Goal: Check status: Check status

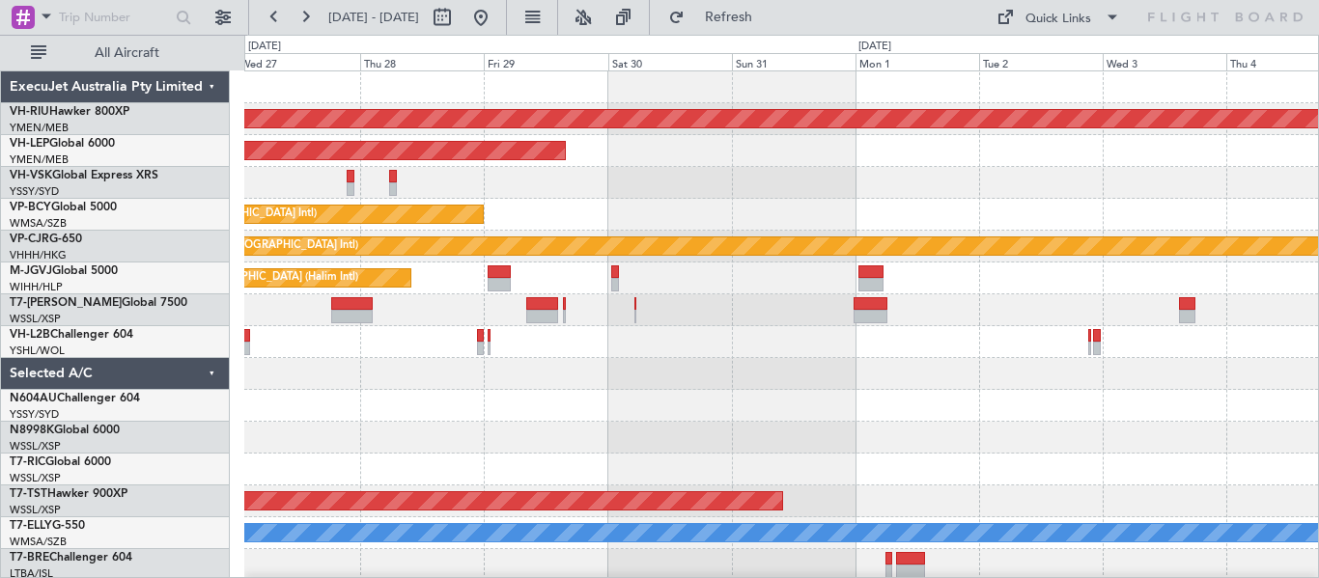
click at [551, 396] on div at bounding box center [781, 406] width 1074 height 32
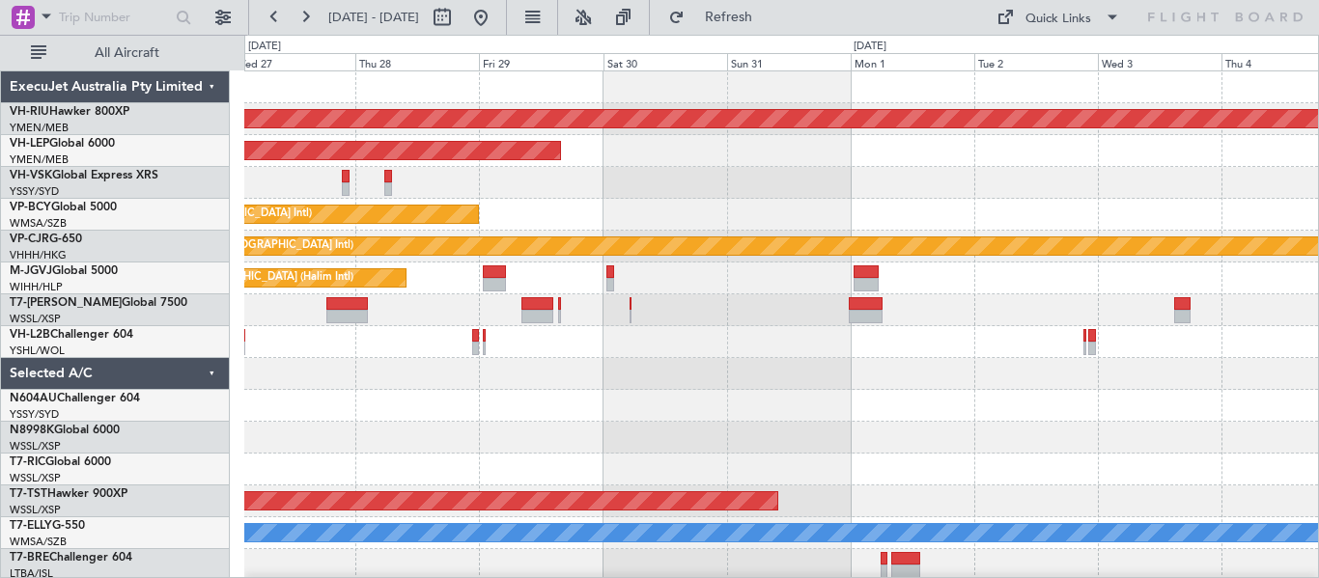
click at [687, 422] on div "Planned Maint [GEOGRAPHIC_DATA] ([GEOGRAPHIC_DATA]) Unplanned Maint Wichita (Wi…" at bounding box center [781, 326] width 1074 height 510
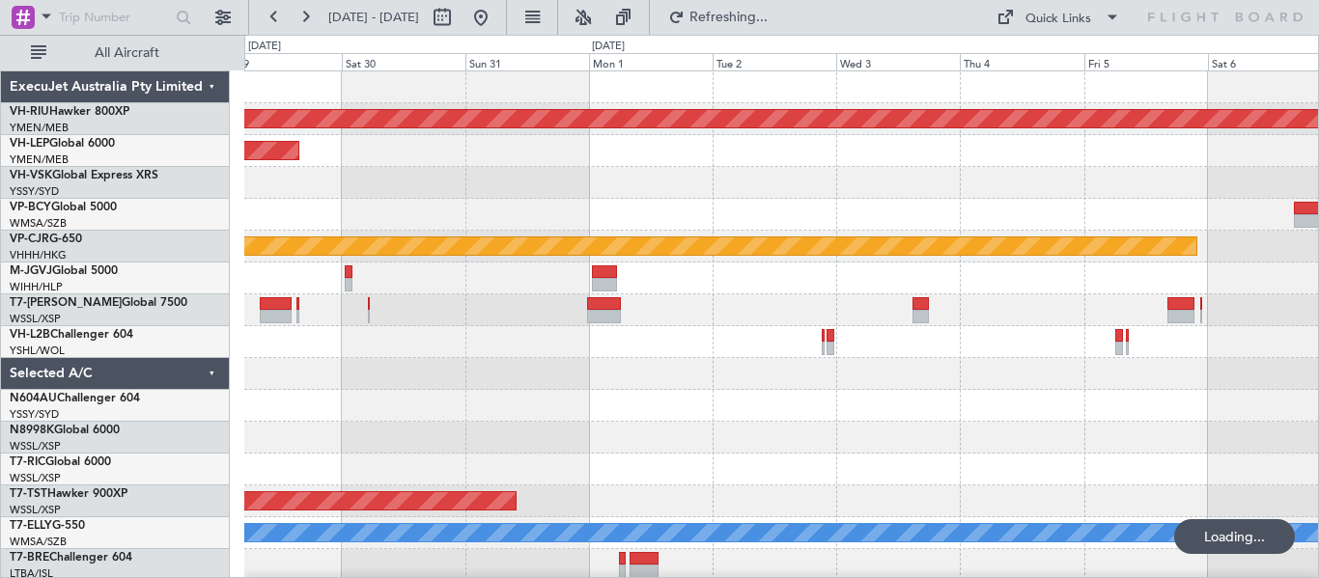
click at [738, 403] on div at bounding box center [781, 406] width 1074 height 32
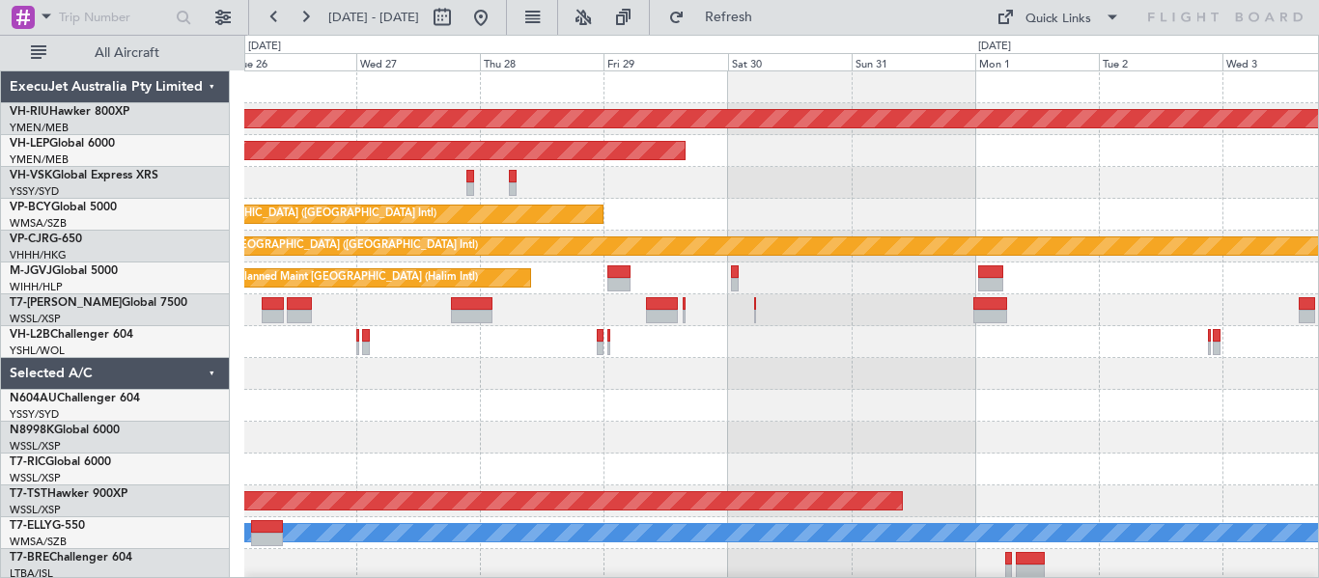
click at [1028, 492] on div "Planned Maint [GEOGRAPHIC_DATA] ([GEOGRAPHIC_DATA]) Unplanned Maint Wichita (Wi…" at bounding box center [781, 326] width 1074 height 510
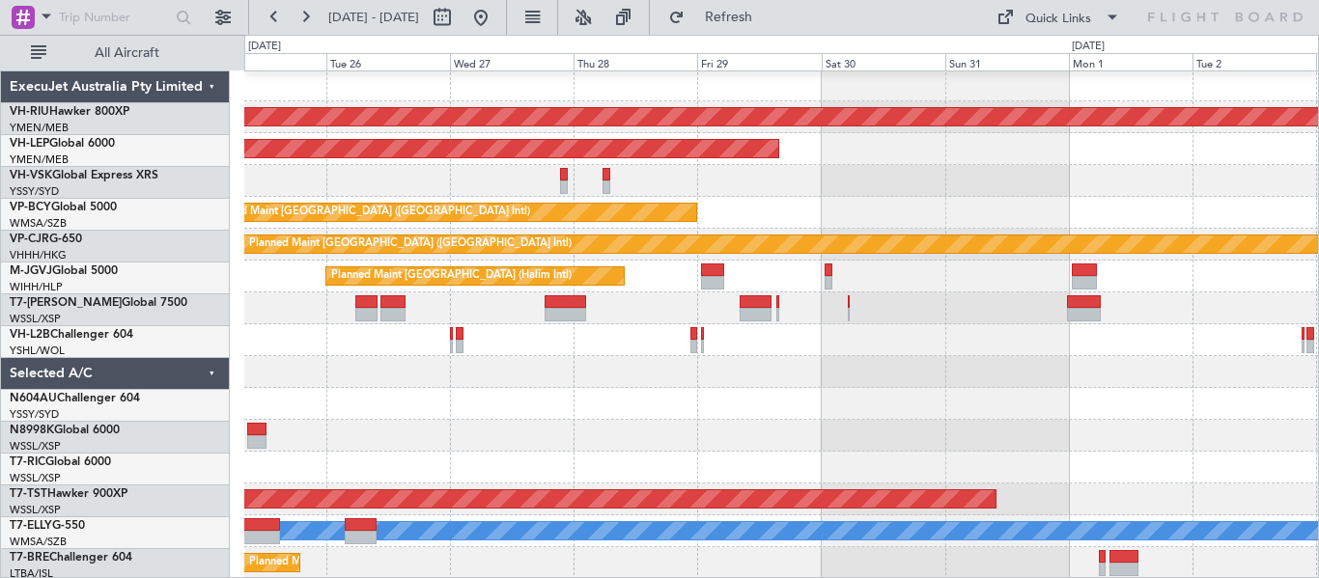
scroll to position [2, 0]
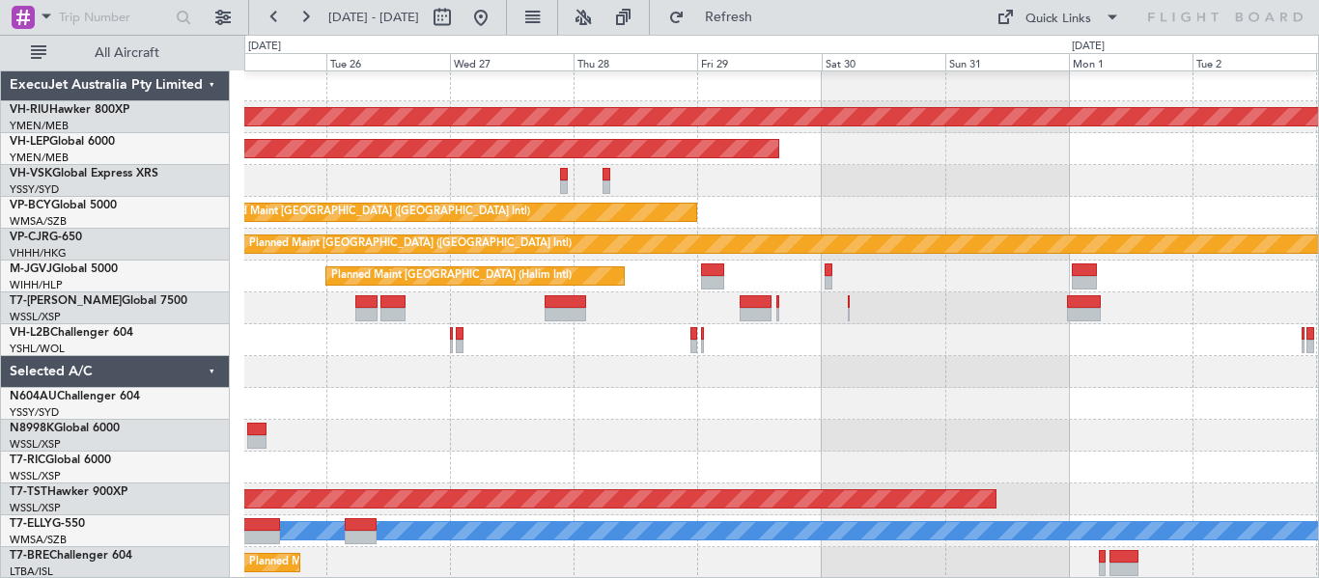
click at [804, 430] on div at bounding box center [781, 436] width 1074 height 32
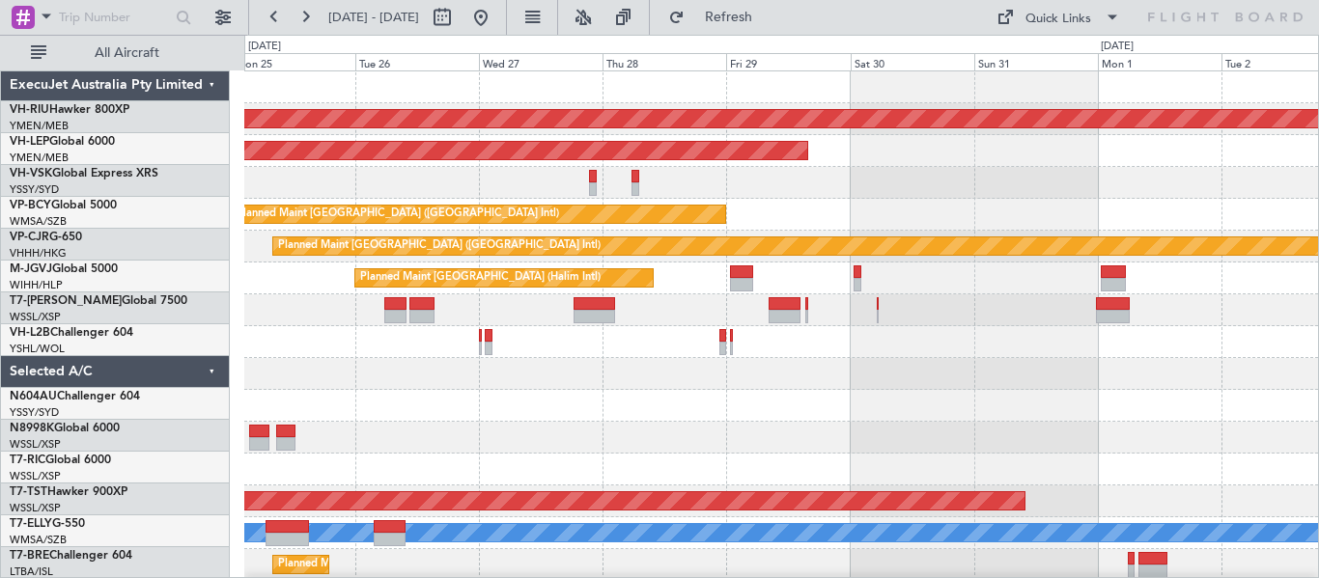
scroll to position [0, 0]
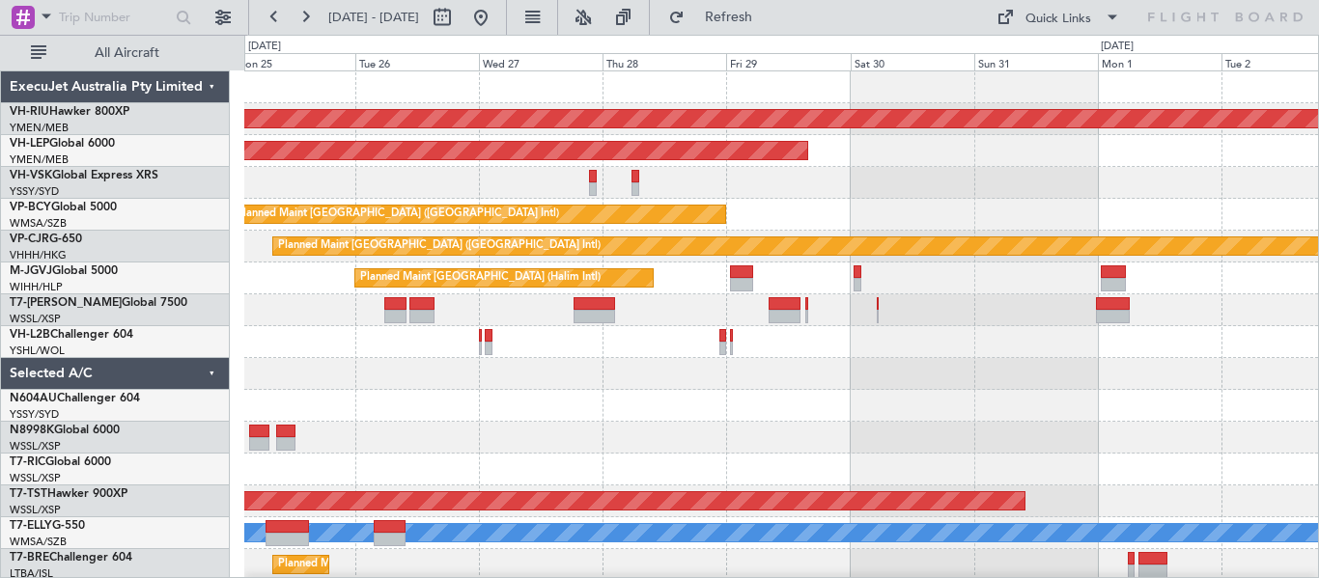
click at [538, 394] on div "Planned Maint [GEOGRAPHIC_DATA] ([GEOGRAPHIC_DATA]) Unplanned Maint Wichita (Wi…" at bounding box center [781, 326] width 1074 height 510
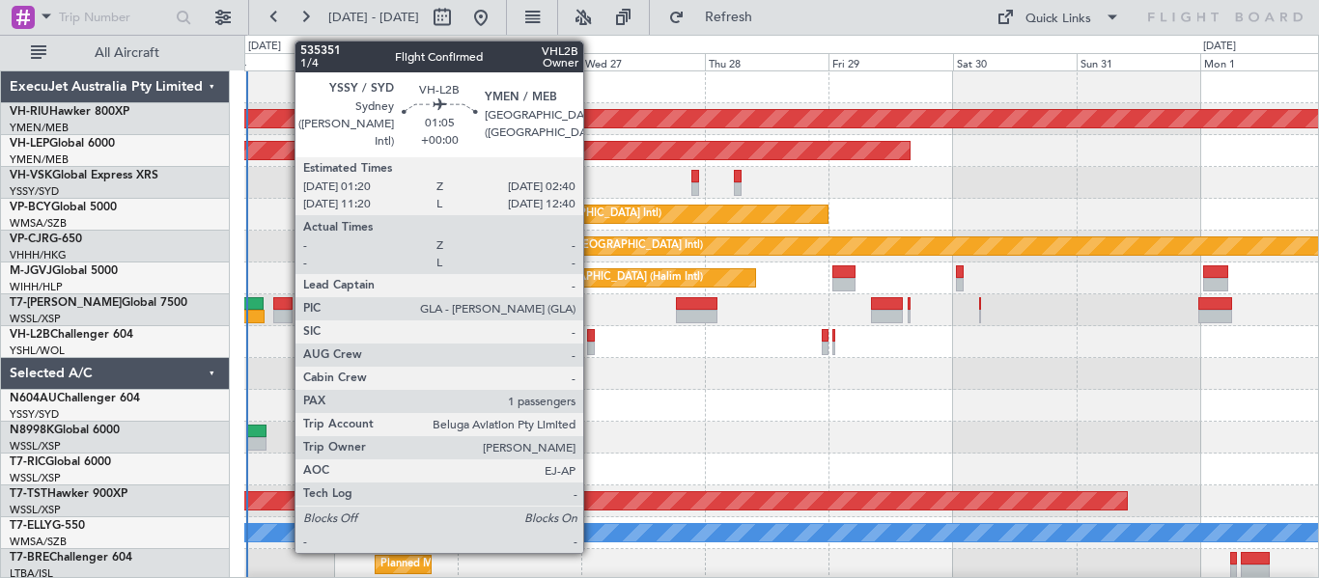
click at [592, 338] on div at bounding box center [591, 336] width 8 height 14
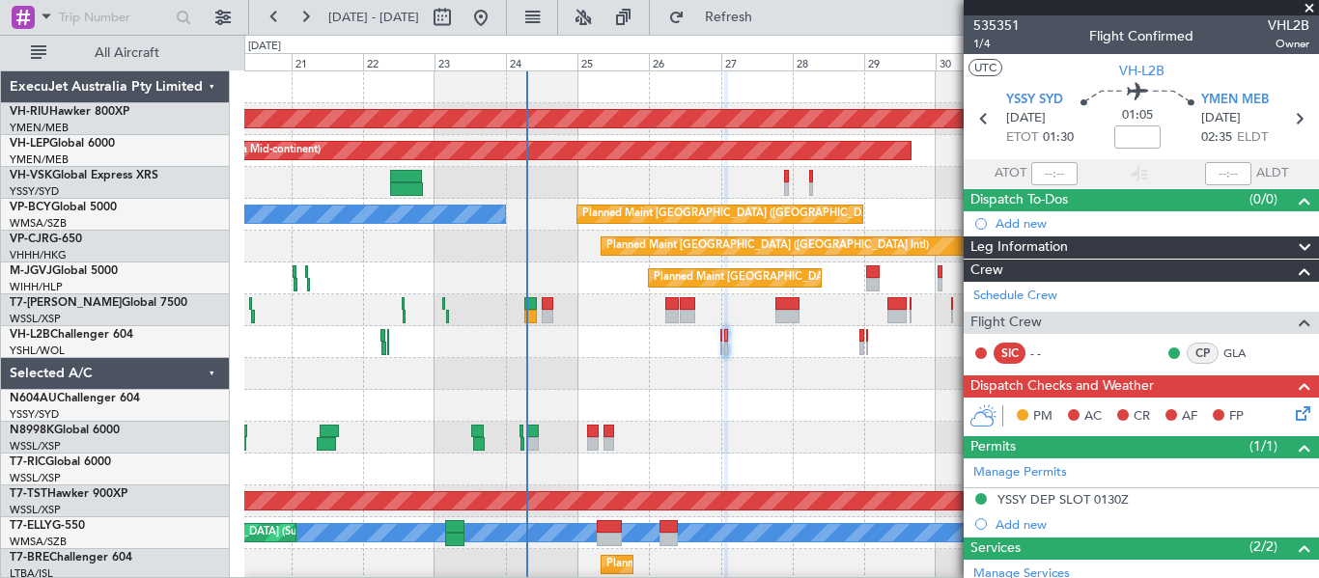
scroll to position [250, 0]
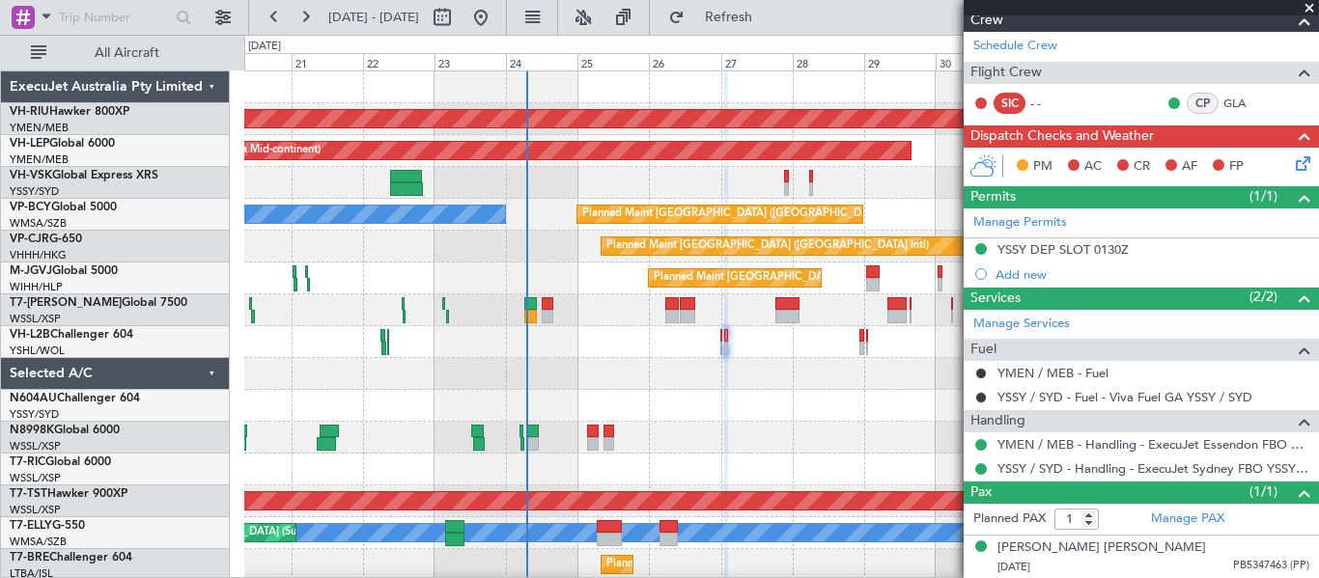
click at [742, 416] on div at bounding box center [781, 406] width 1074 height 32
click at [1309, 9] on span at bounding box center [1309, 8] width 19 height 17
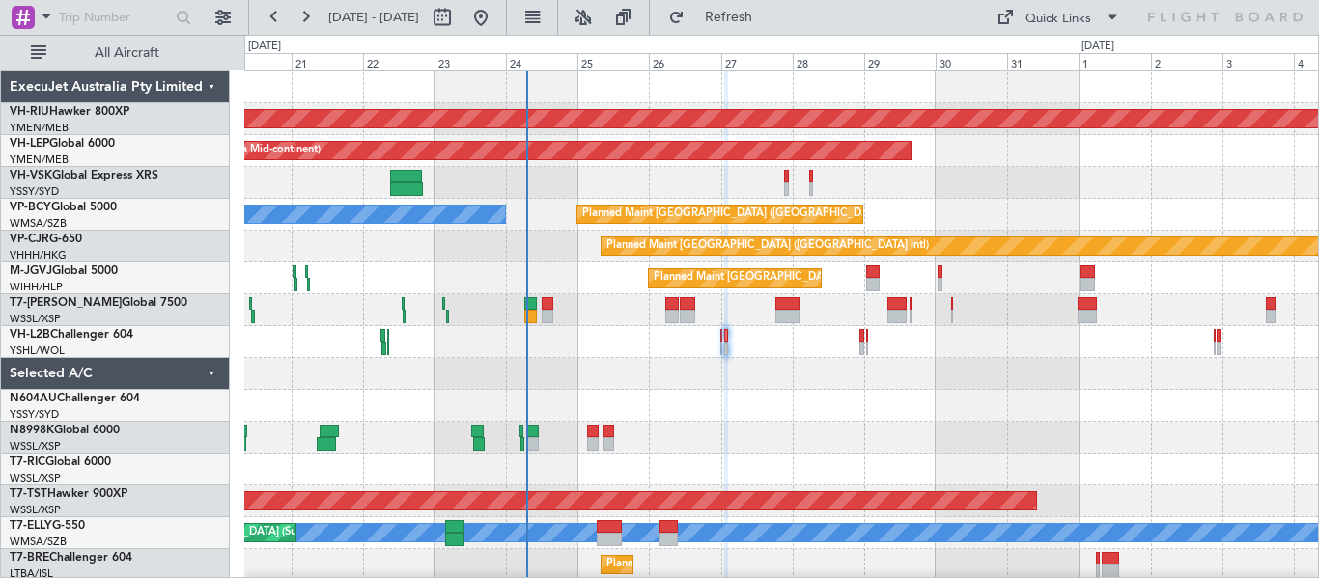
type input "0"
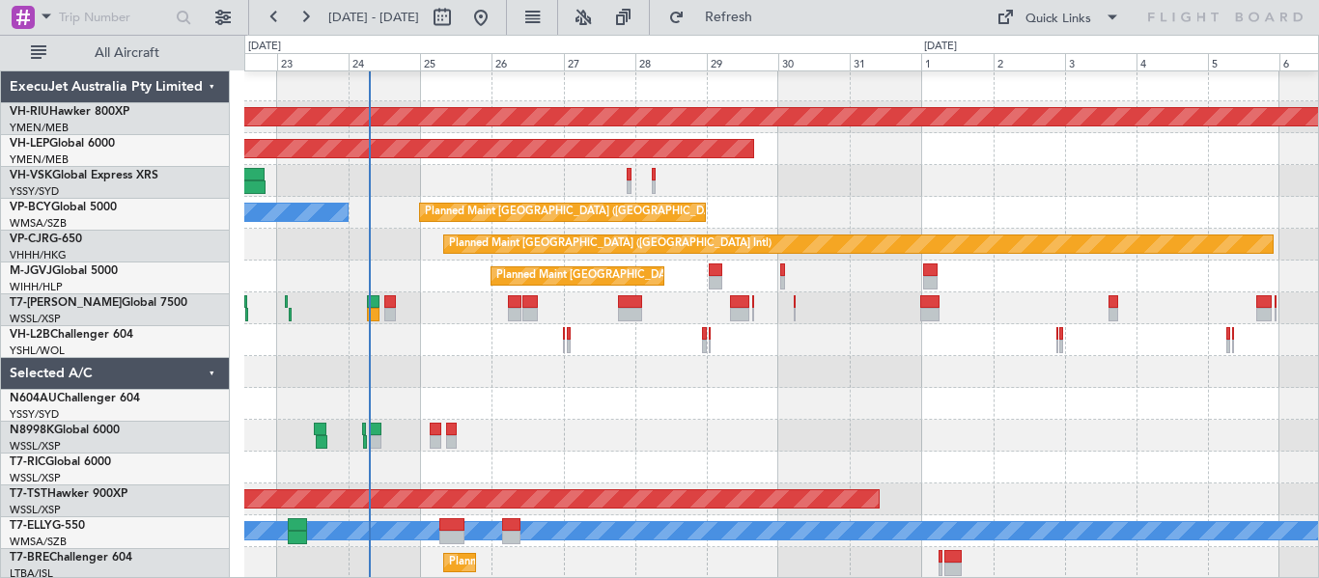
scroll to position [2, 0]
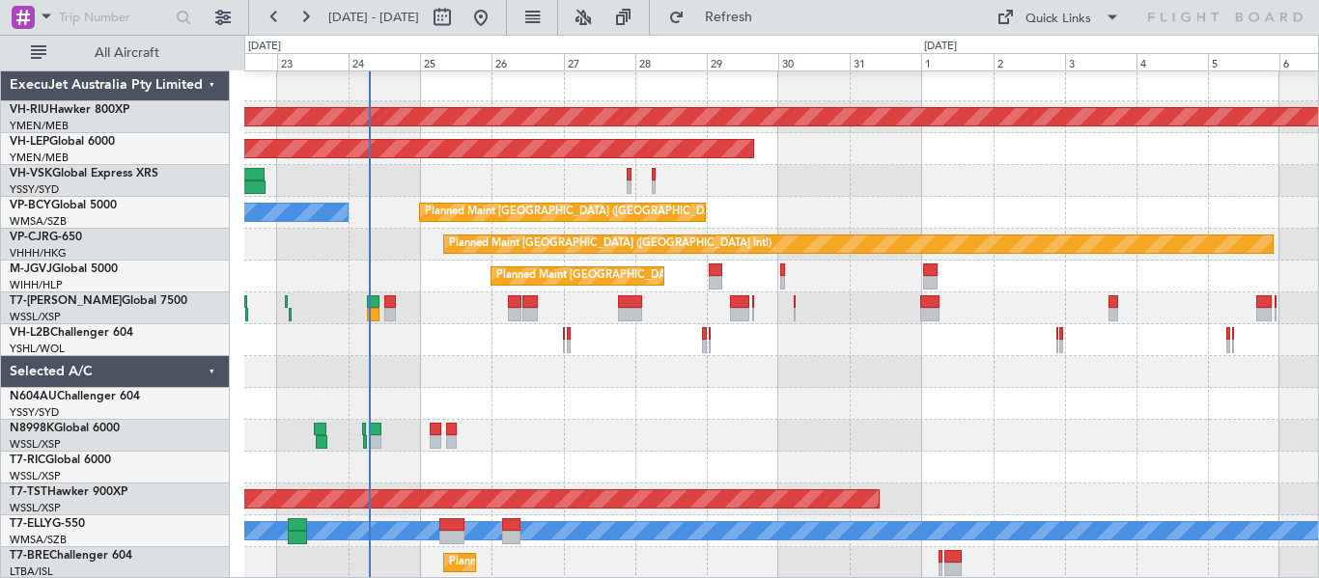
click at [714, 439] on div at bounding box center [781, 436] width 1074 height 32
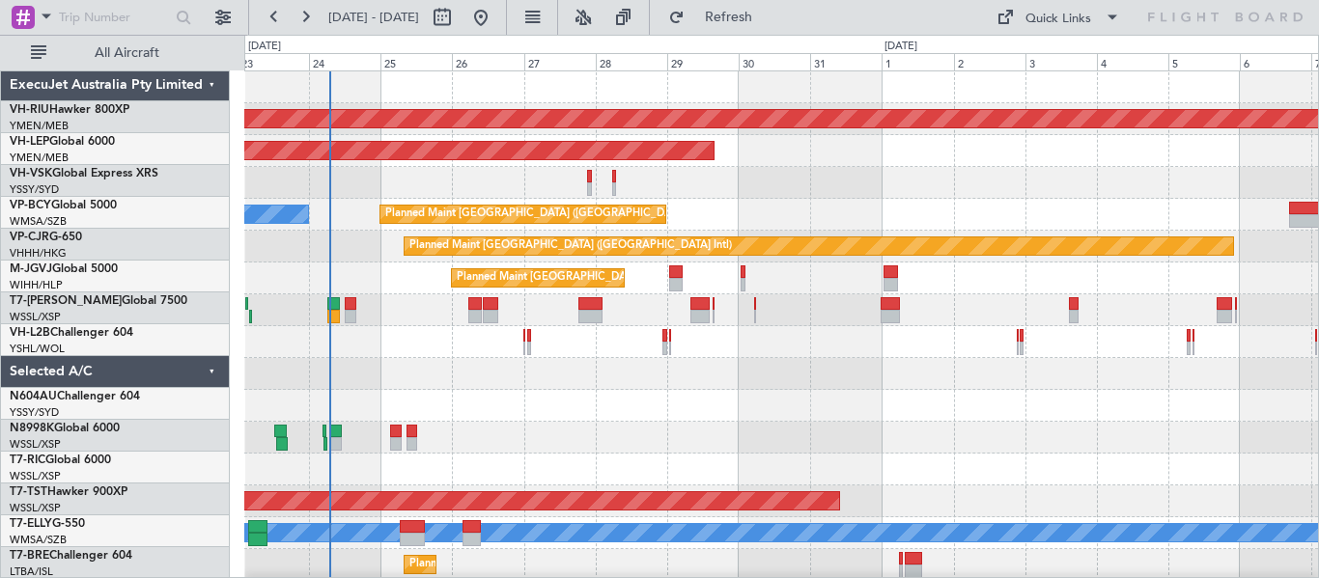
scroll to position [0, 0]
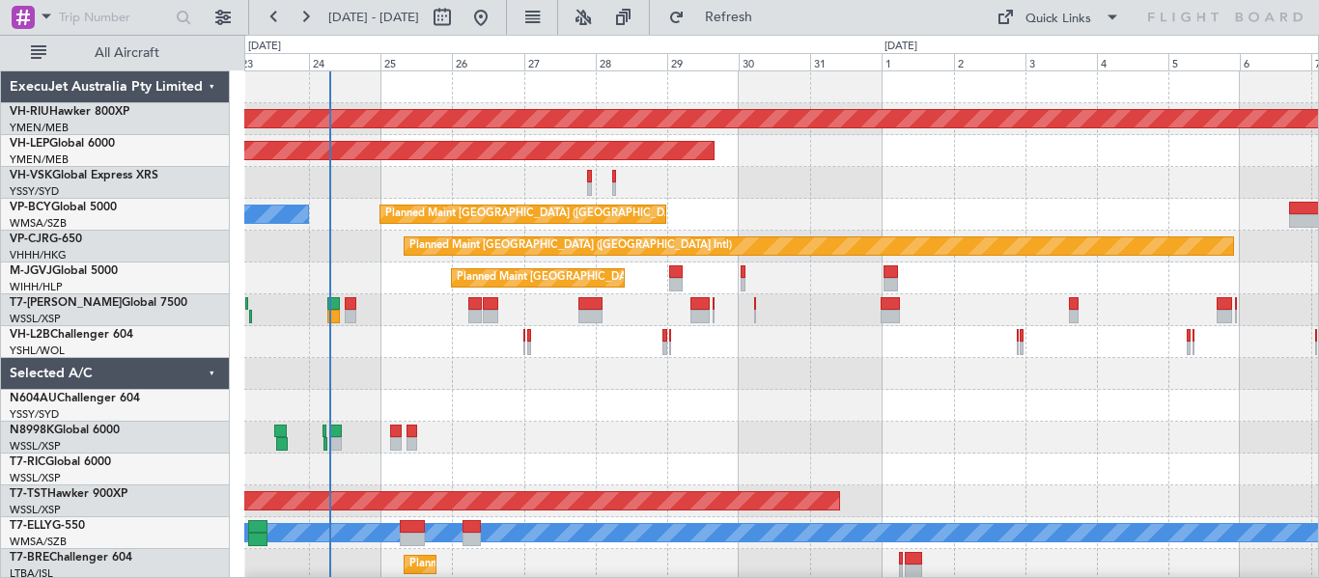
click at [798, 417] on div at bounding box center [781, 406] width 1074 height 32
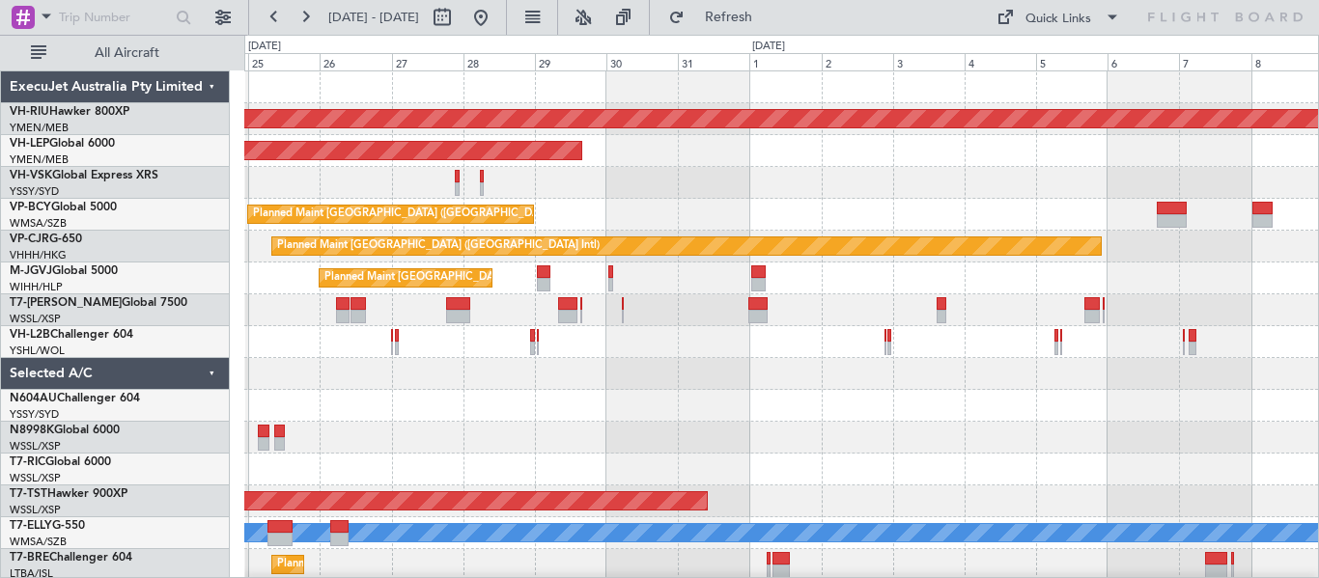
click at [717, 459] on div "Planned Maint [GEOGRAPHIC_DATA] ([GEOGRAPHIC_DATA]) Unplanned Maint Wichita (Wi…" at bounding box center [781, 326] width 1074 height 510
click at [390, 414] on div at bounding box center [781, 406] width 1074 height 32
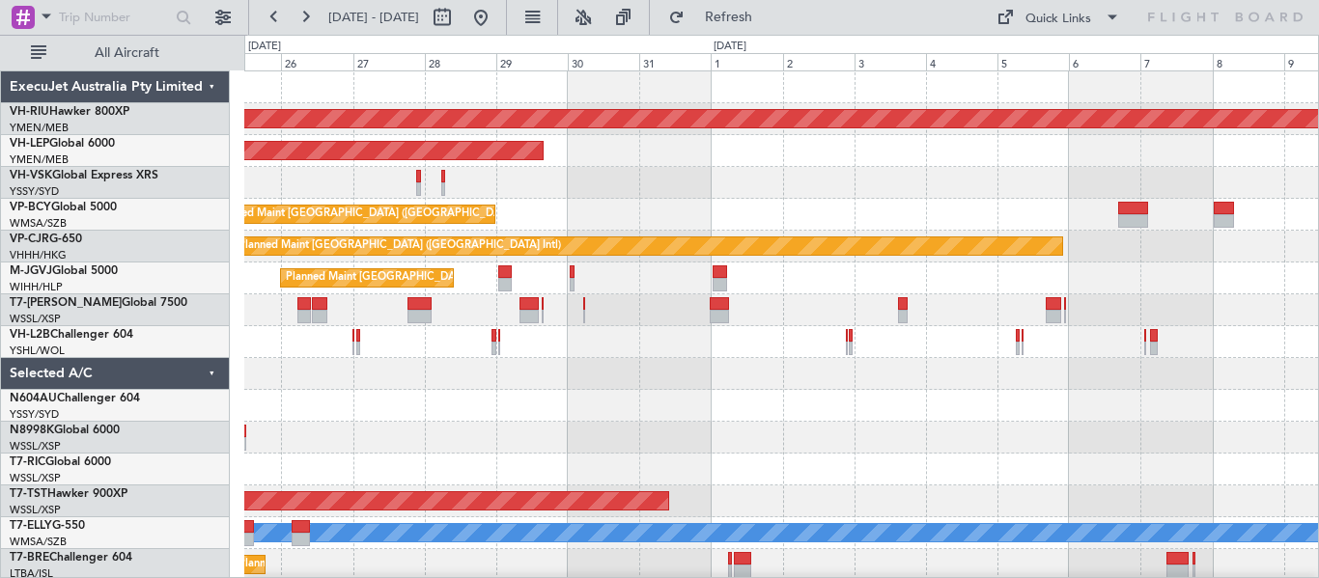
scroll to position [2, 0]
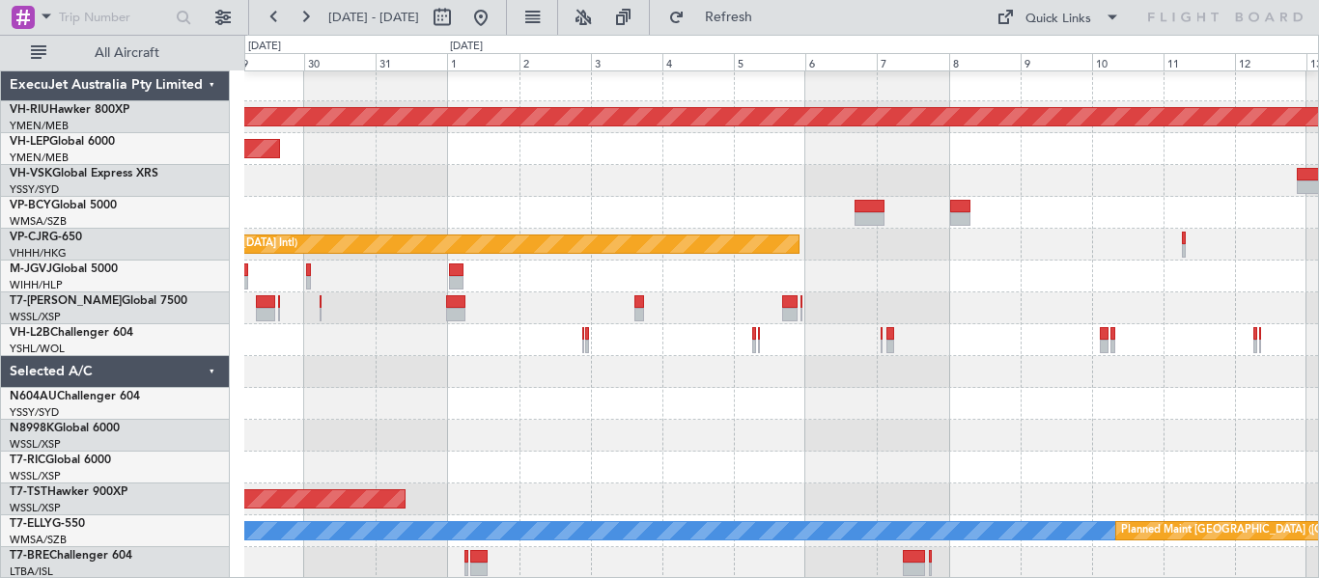
click at [850, 398] on div at bounding box center [781, 404] width 1074 height 32
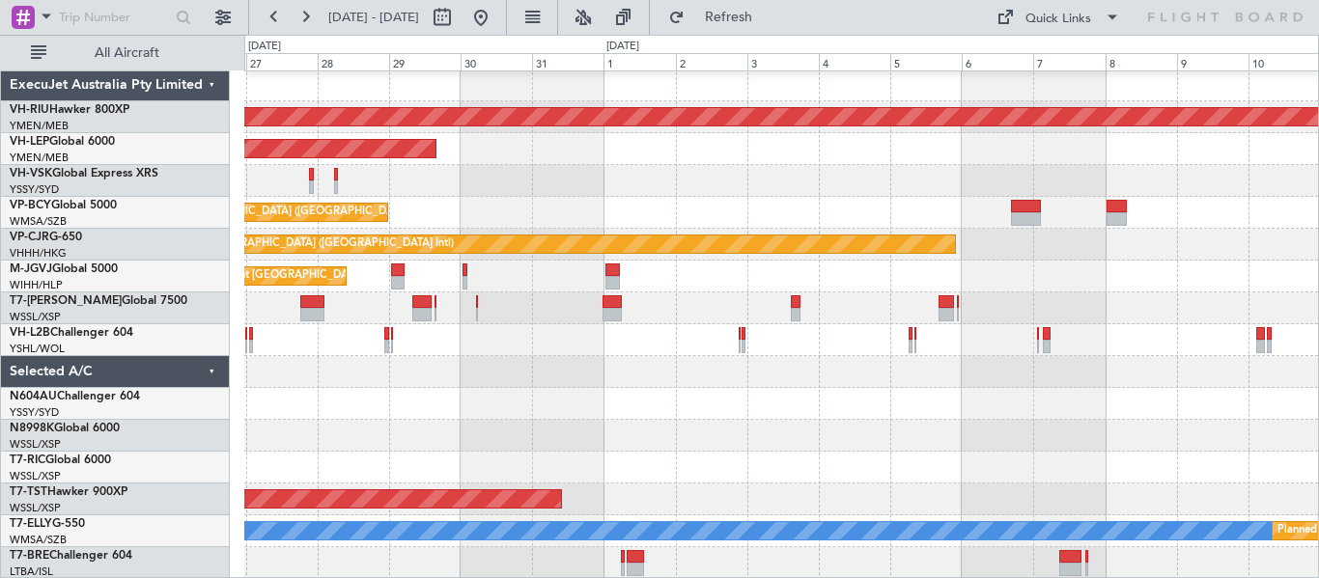
click at [856, 411] on div at bounding box center [781, 404] width 1074 height 32
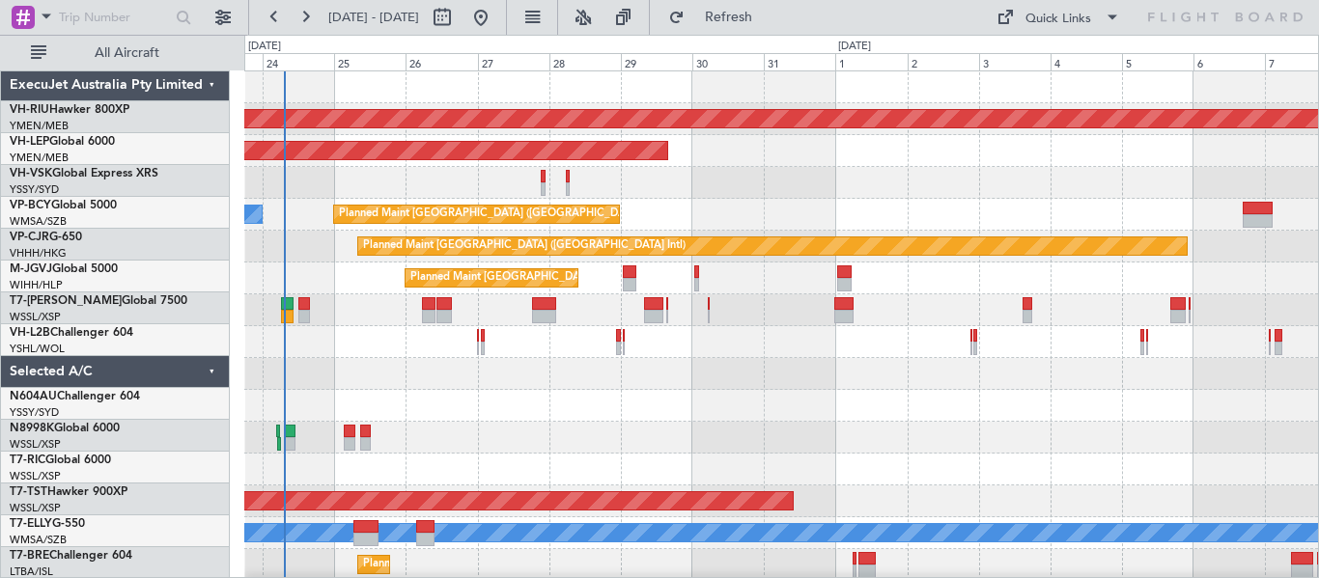
click at [828, 419] on div at bounding box center [781, 406] width 1074 height 32
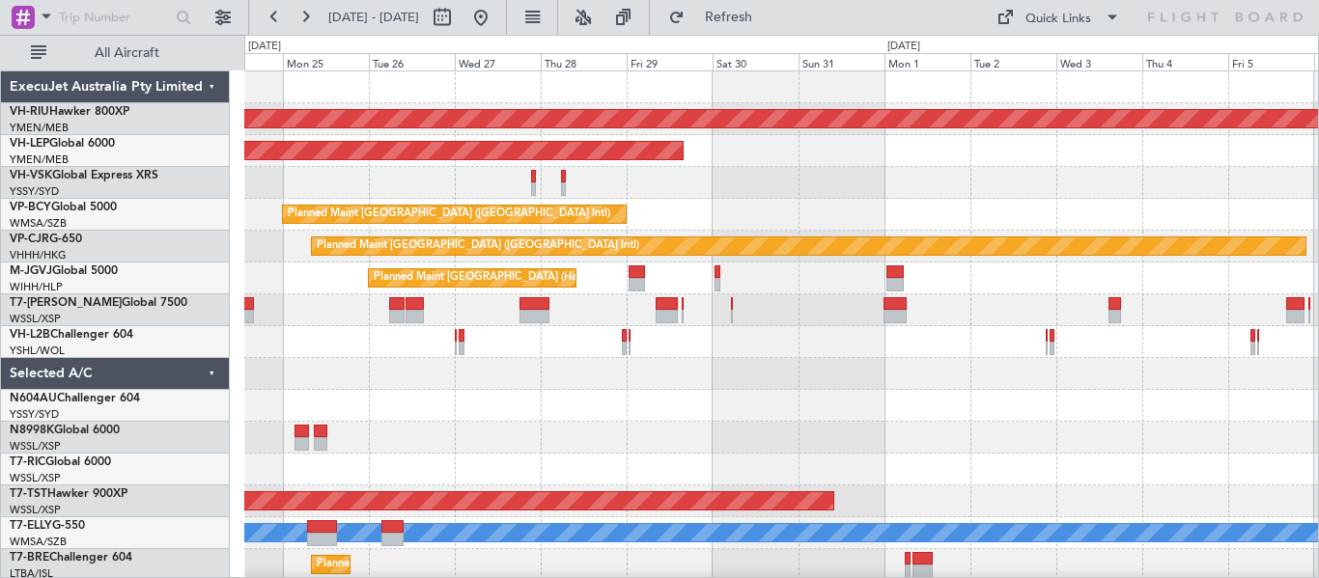
click at [713, 438] on div at bounding box center [781, 438] width 1074 height 32
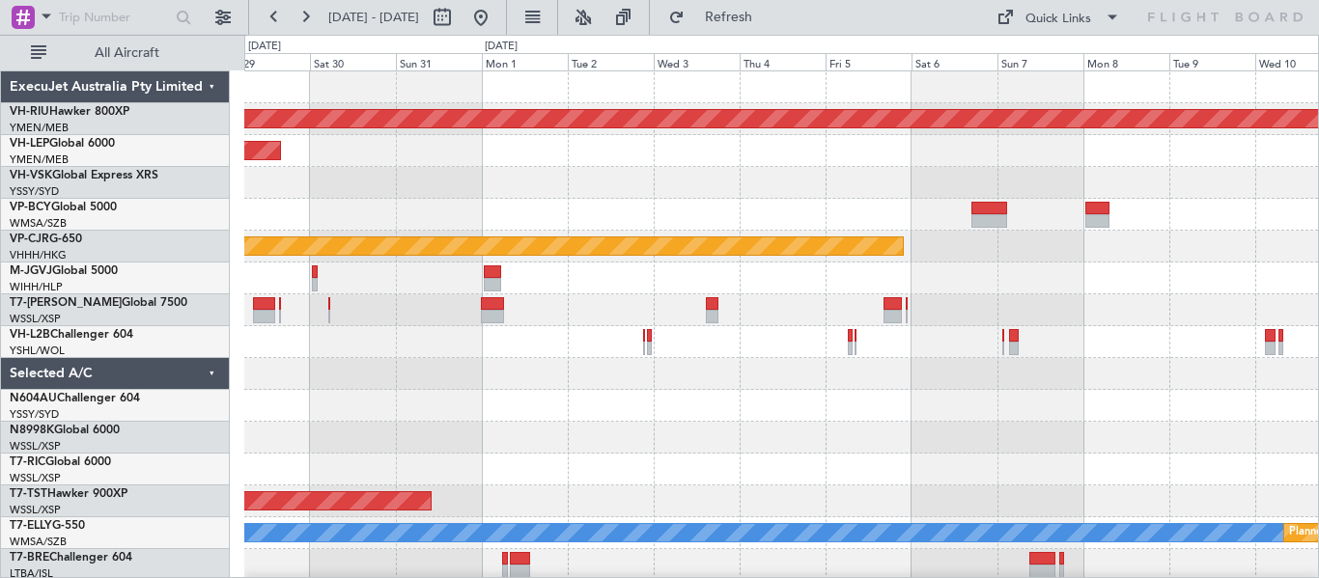
click at [736, 468] on div "Planned Maint [GEOGRAPHIC_DATA] ([GEOGRAPHIC_DATA]) Unplanned Maint Wichita (Wi…" at bounding box center [781, 326] width 1074 height 510
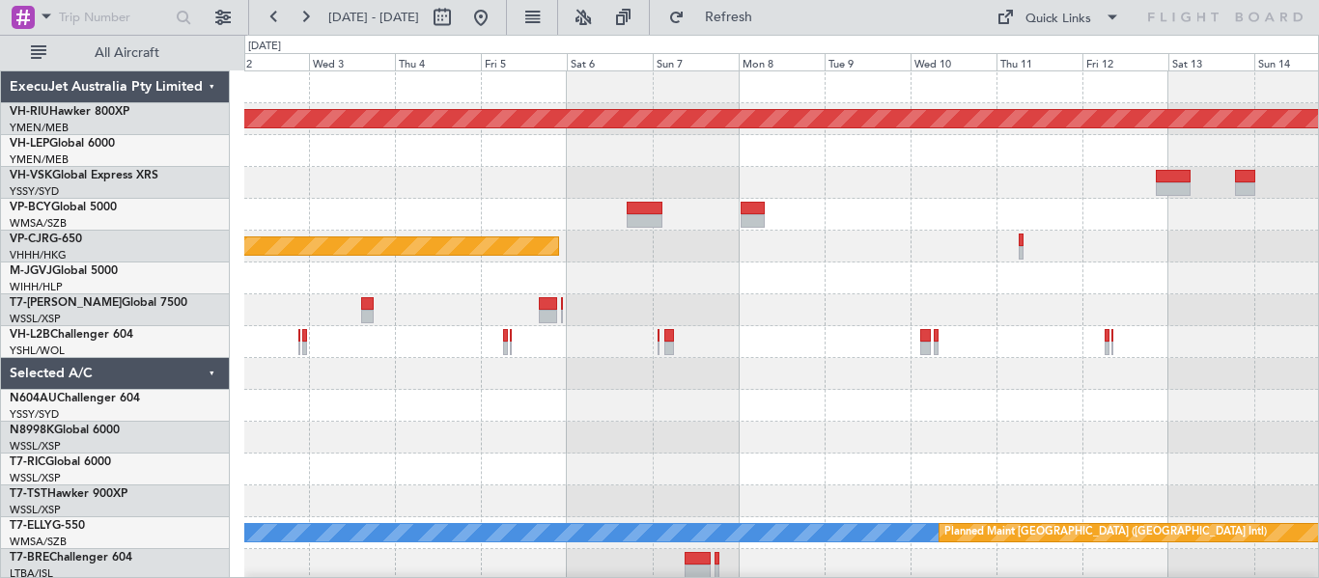
click at [760, 429] on div "Planned Maint [GEOGRAPHIC_DATA] ([GEOGRAPHIC_DATA]) Planned Maint [GEOGRAPHIC_D…" at bounding box center [781, 326] width 1074 height 510
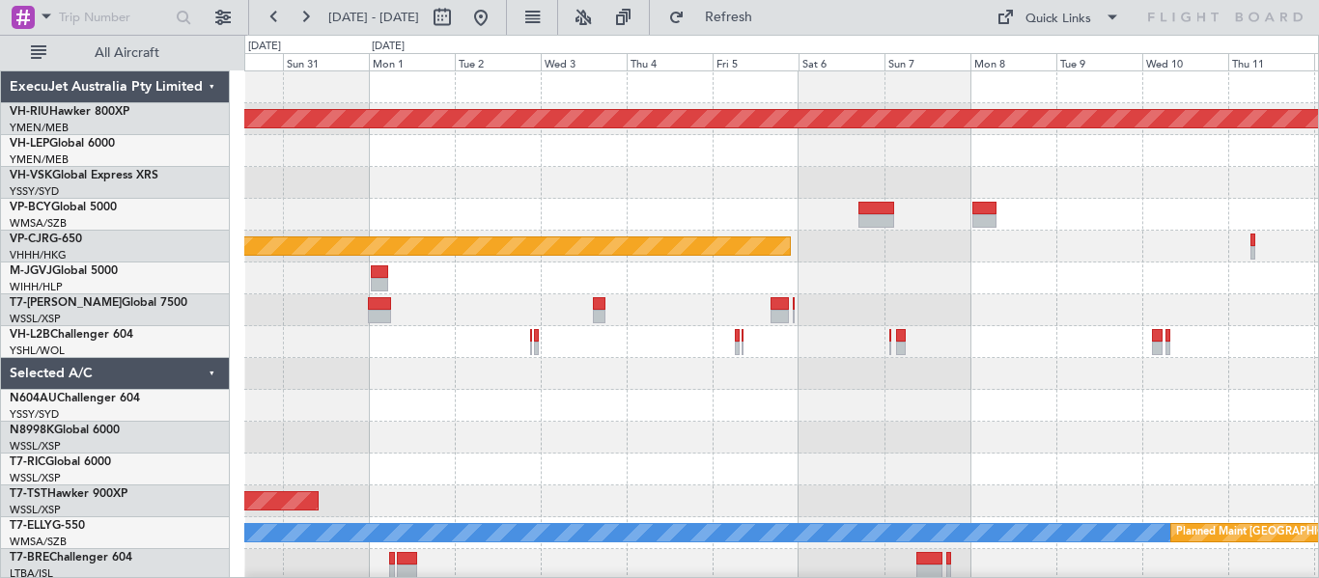
click at [754, 421] on div at bounding box center [781, 406] width 1074 height 32
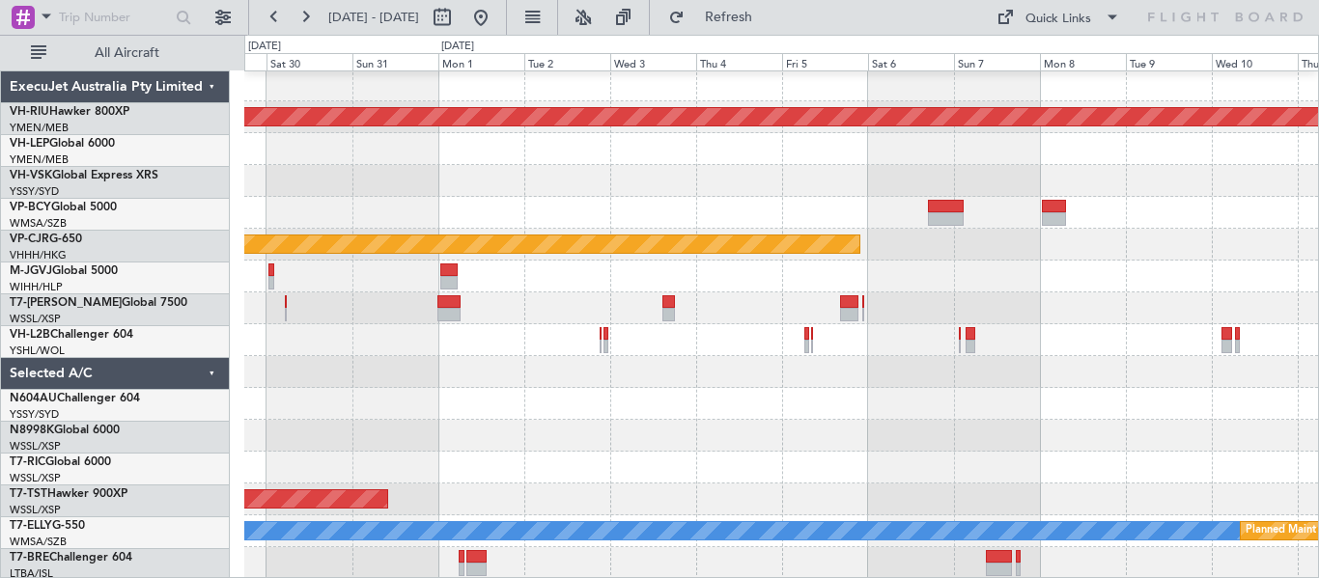
click at [746, 445] on div at bounding box center [781, 436] width 1074 height 32
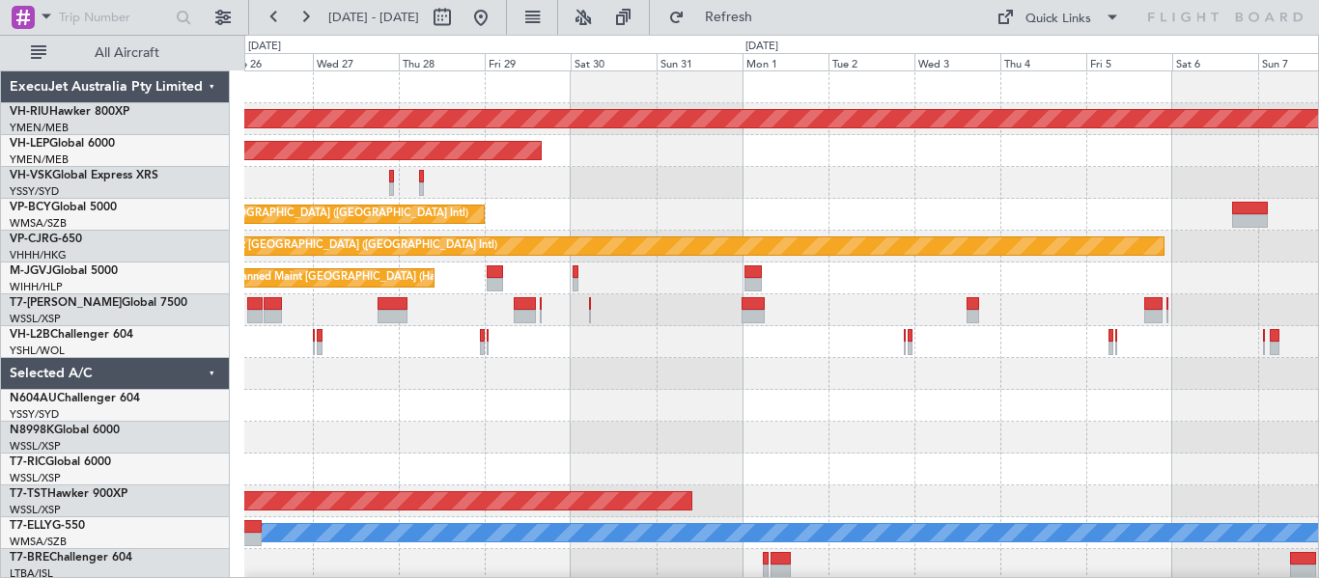
click at [794, 420] on div at bounding box center [781, 406] width 1074 height 32
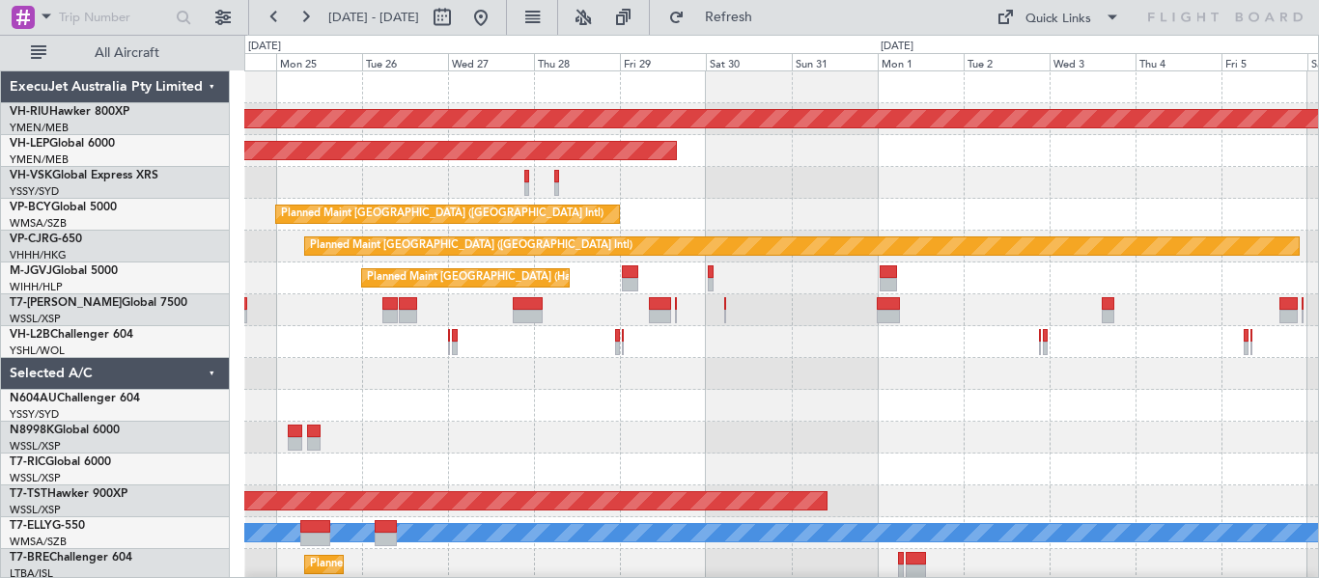
scroll to position [2, 0]
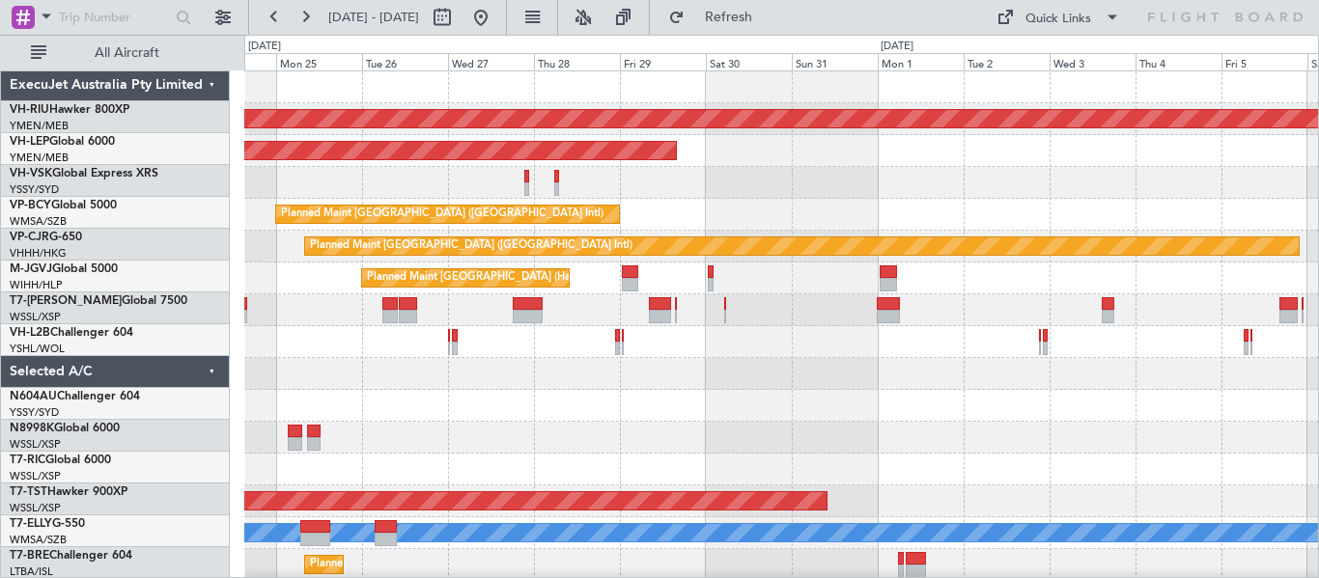
click at [689, 434] on div at bounding box center [781, 438] width 1074 height 32
